Goal: Find contact information: Find contact information

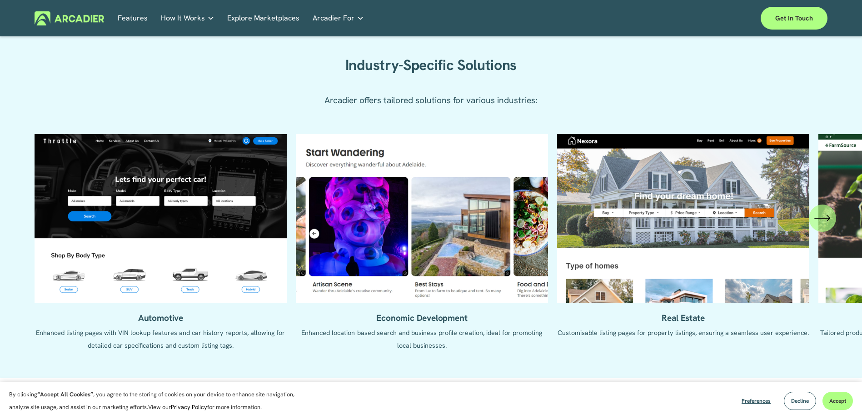
scroll to position [1046, 0]
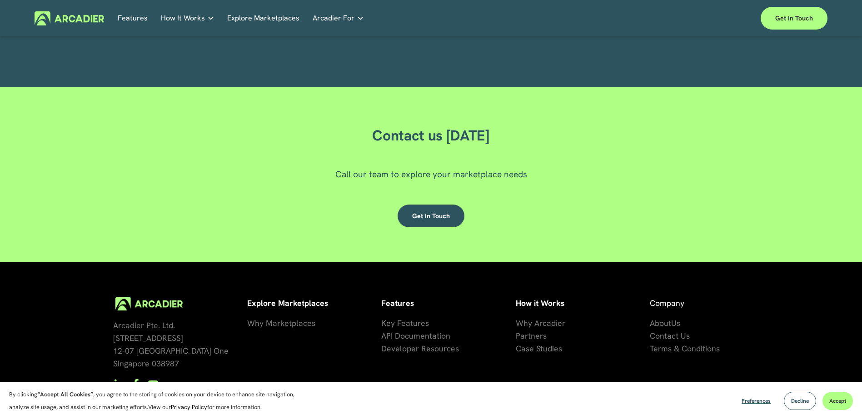
scroll to position [2736, 0]
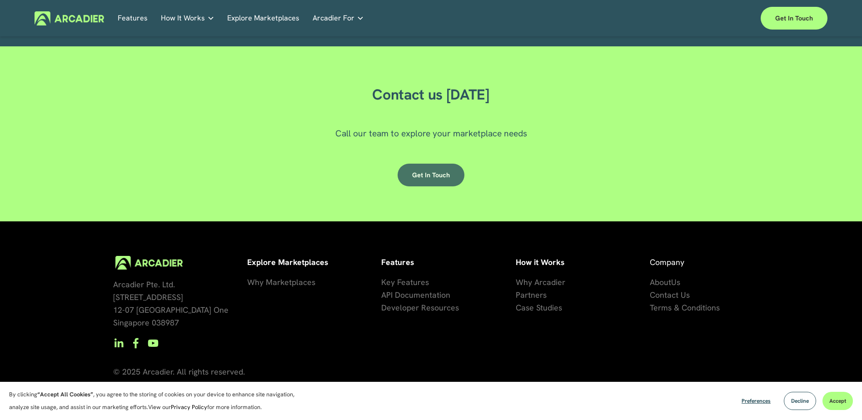
click at [425, 172] on link "Get in touch" at bounding box center [431, 175] width 67 height 23
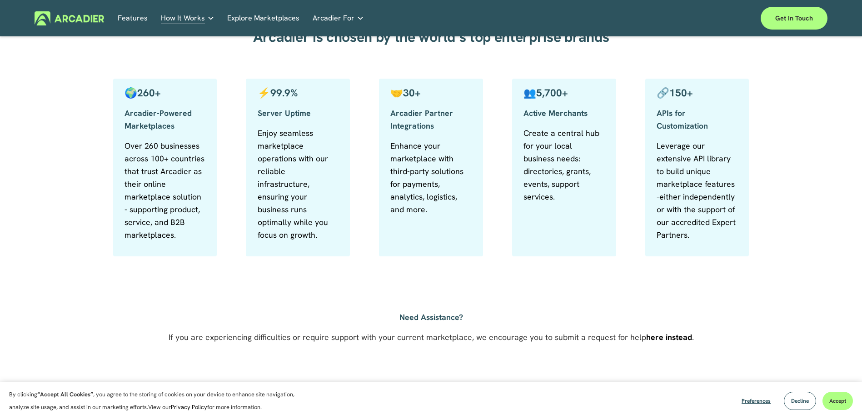
scroll to position [618, 0]
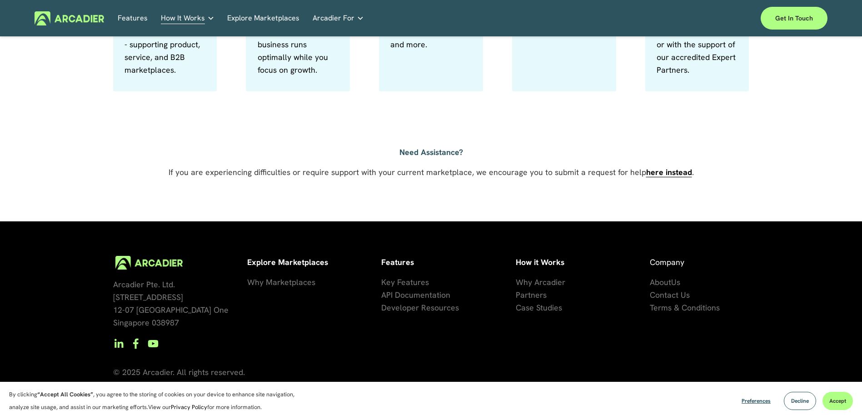
click at [656, 295] on span "Contact Us" at bounding box center [670, 295] width 40 height 10
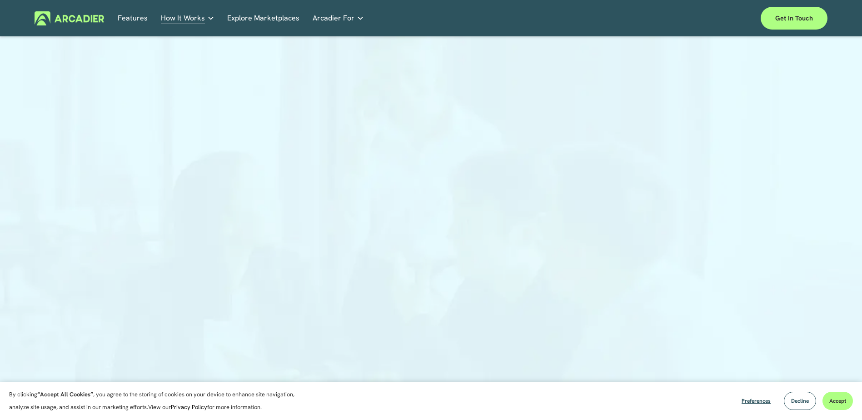
click at [0, 0] on p "Ready to build your marketplace? Get in touch." at bounding box center [0, 0] width 0 height 0
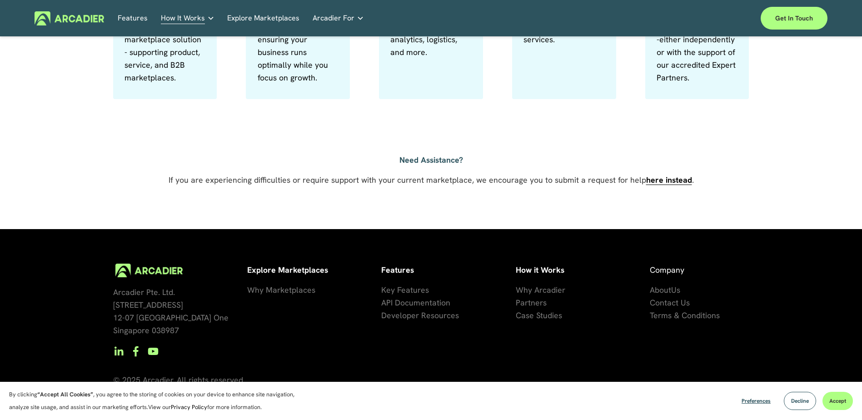
scroll to position [618, 0]
